Goal: Check status: Check status

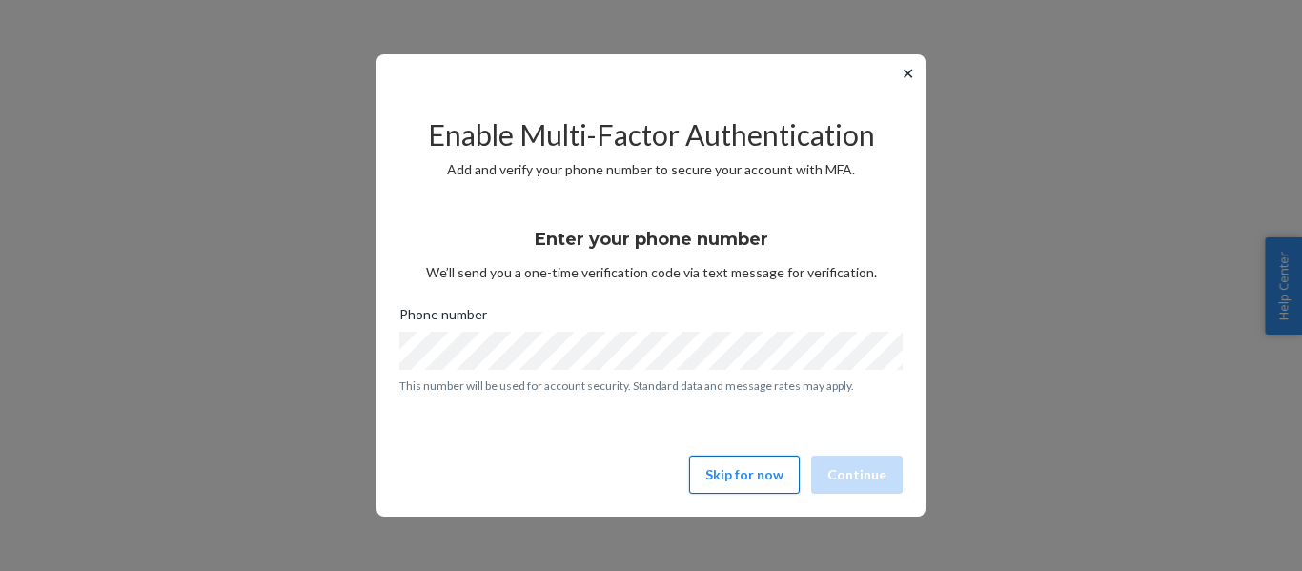
click at [769, 479] on button "Skip for now" at bounding box center [744, 475] width 111 height 38
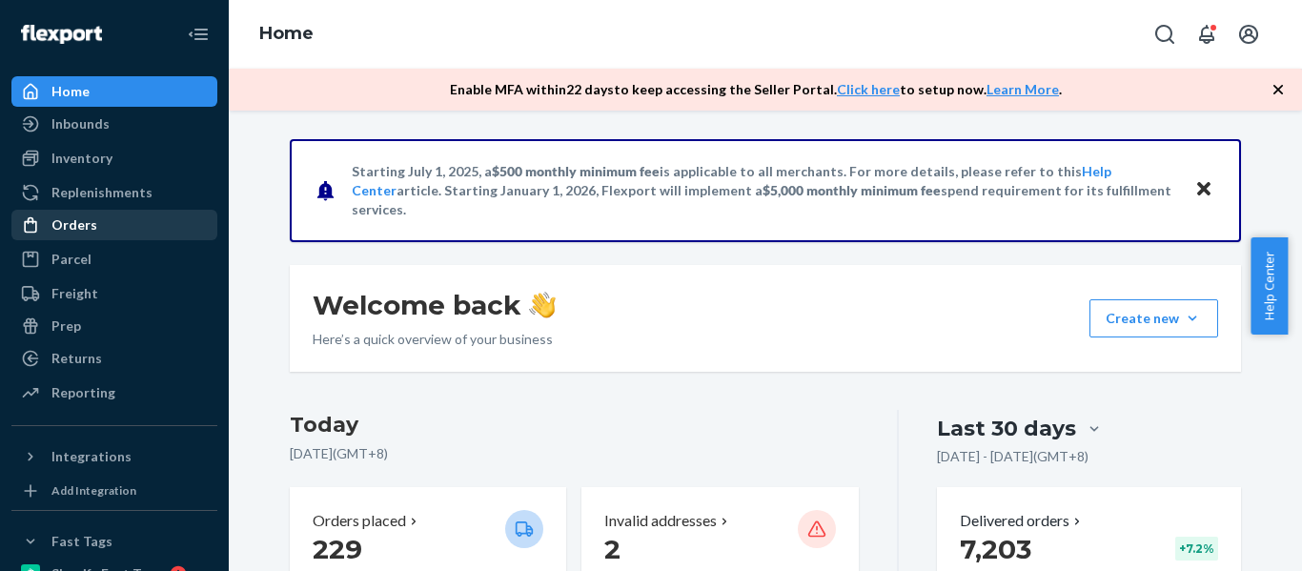
click at [59, 215] on div "Orders" at bounding box center [74, 224] width 46 height 19
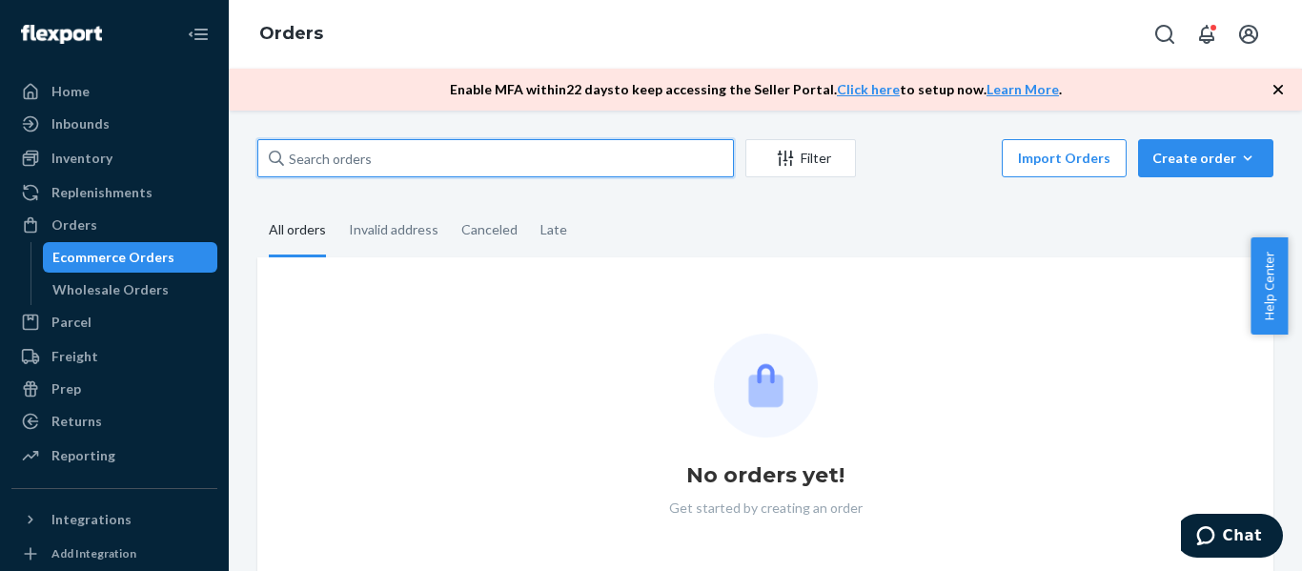
click at [478, 157] on input "text" at bounding box center [495, 158] width 477 height 38
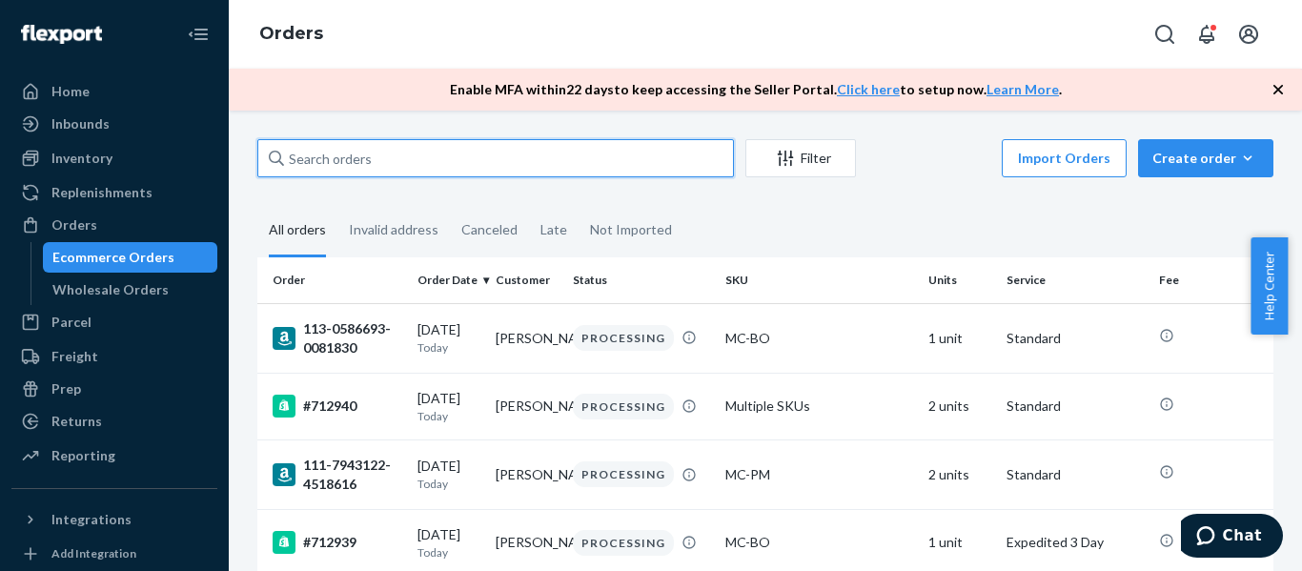
paste input "200013715690716"
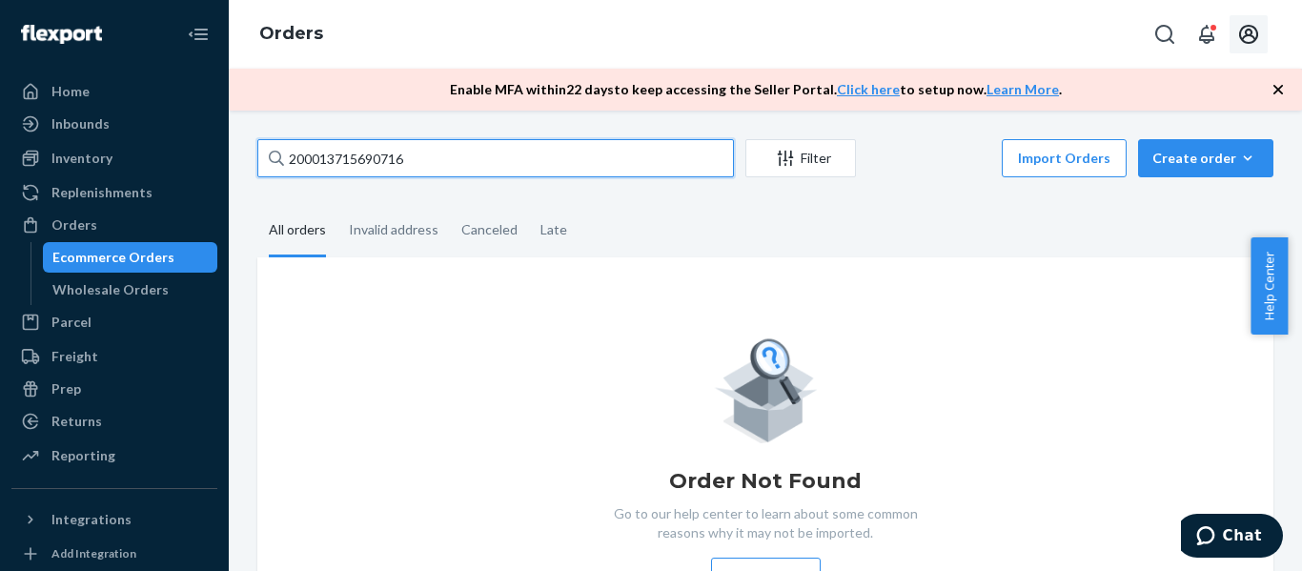
type input "200013715690716"
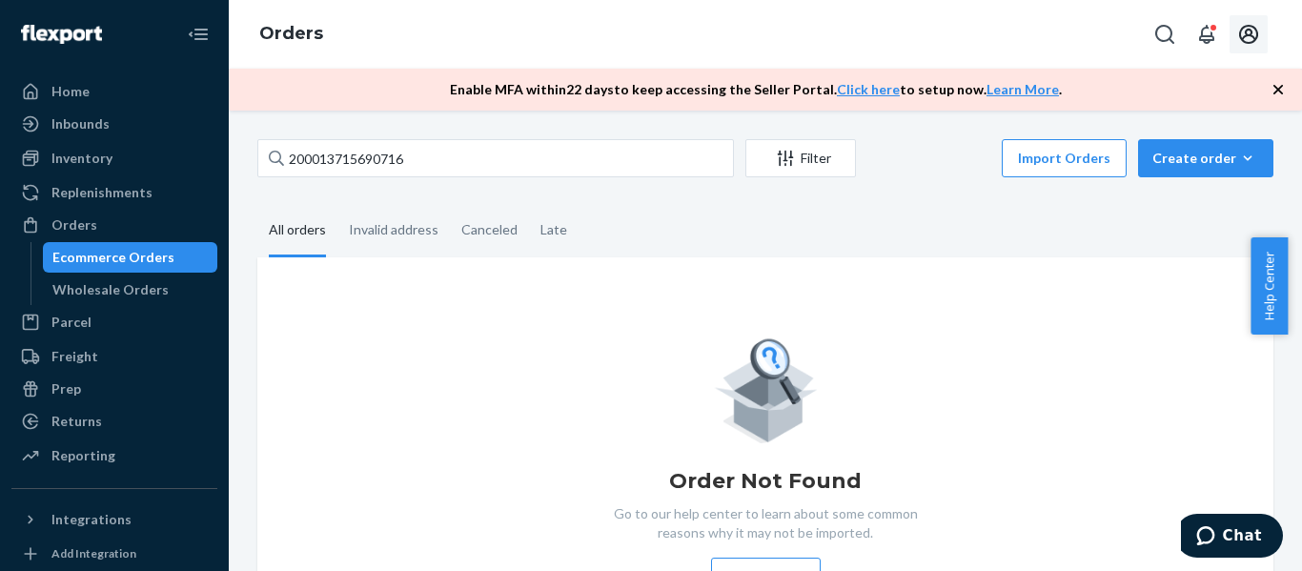
click at [1252, 35] on icon "Open account menu" at bounding box center [1248, 34] width 19 height 19
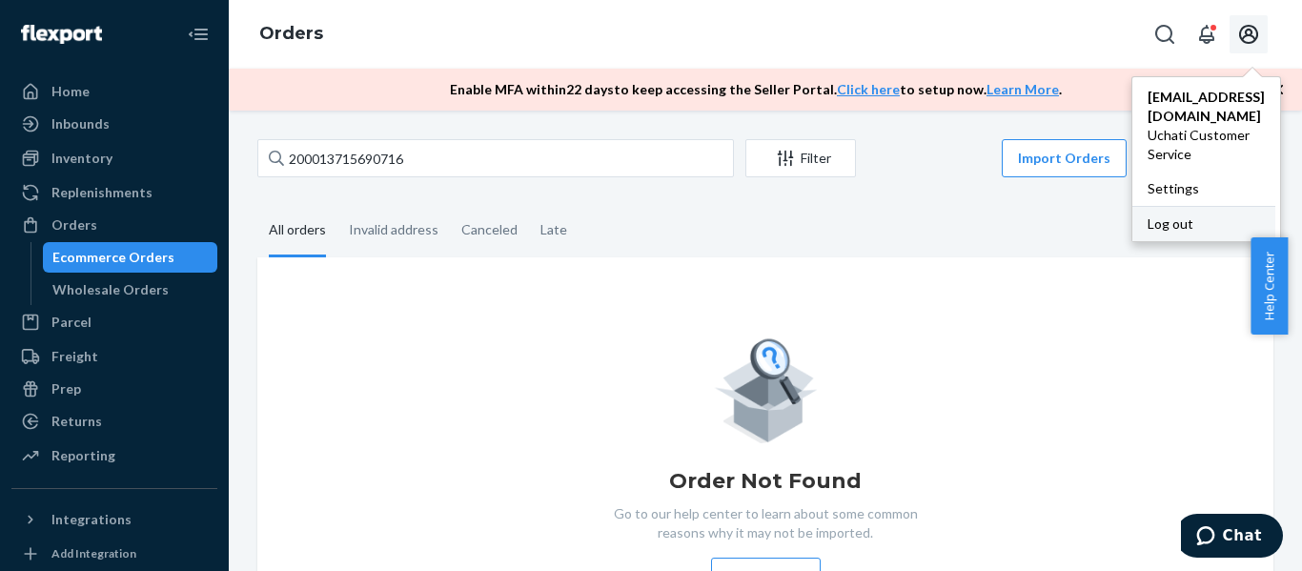
click at [1133, 206] on div "Log out" at bounding box center [1204, 223] width 143 height 35
